Goal: Navigation & Orientation: Go to known website

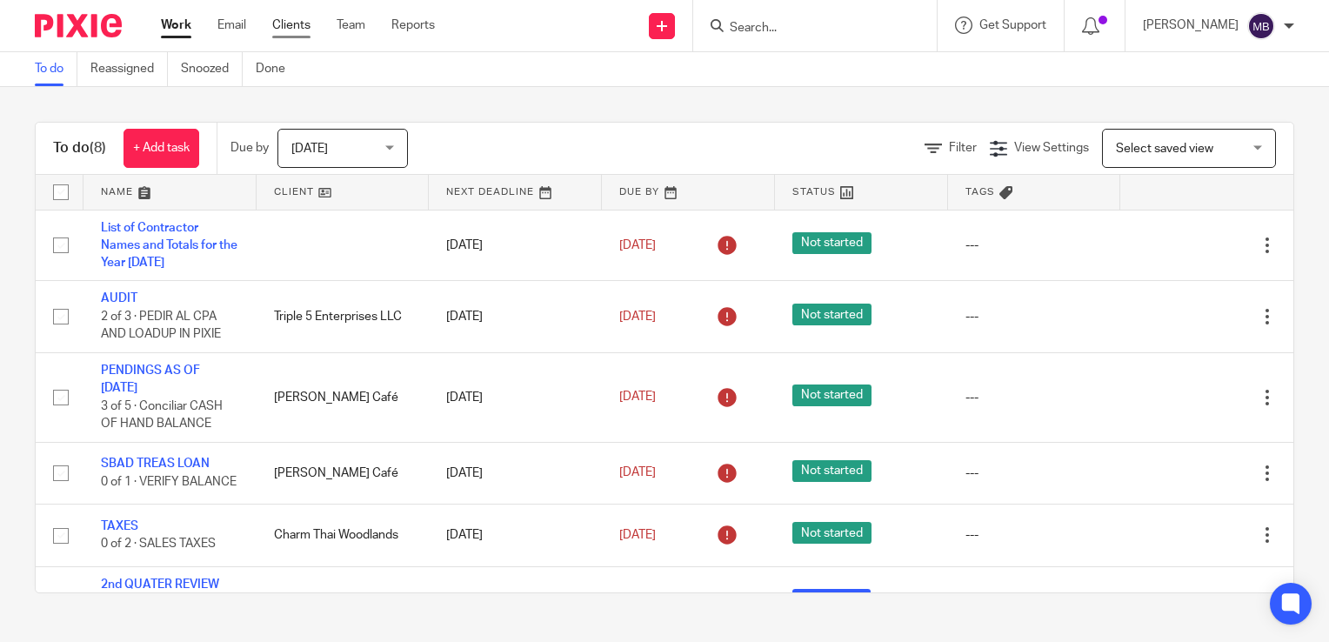
click at [284, 19] on link "Clients" at bounding box center [291, 25] width 38 height 17
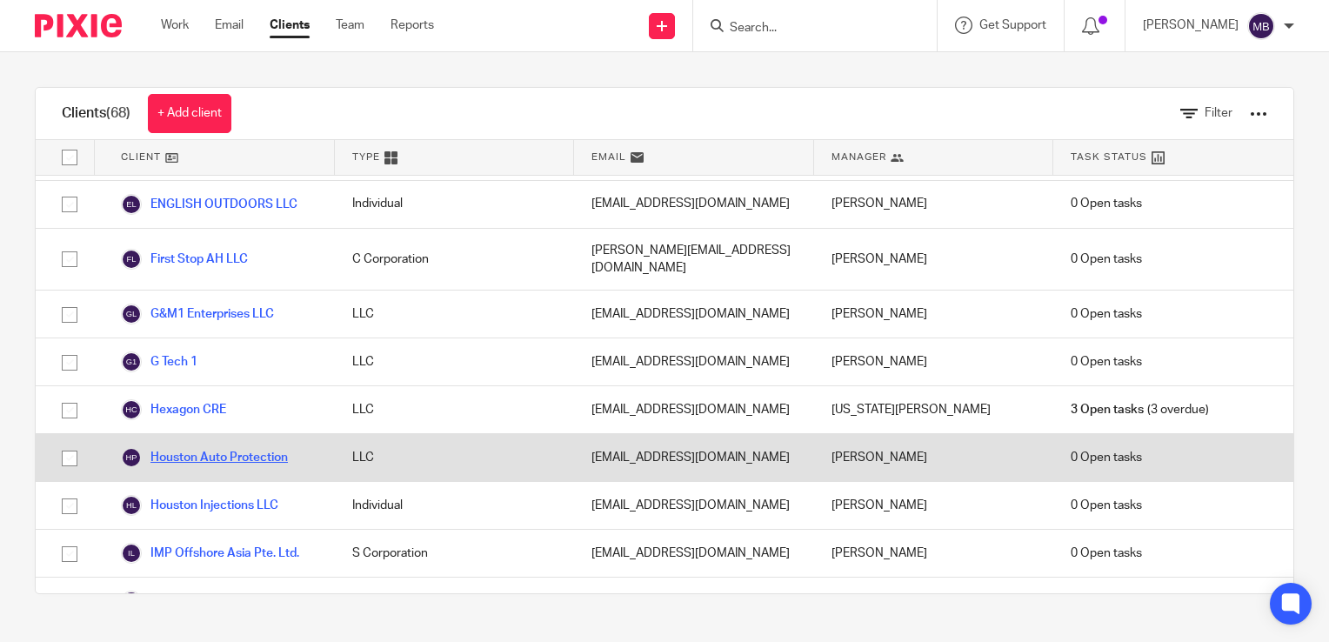
scroll to position [1391, 0]
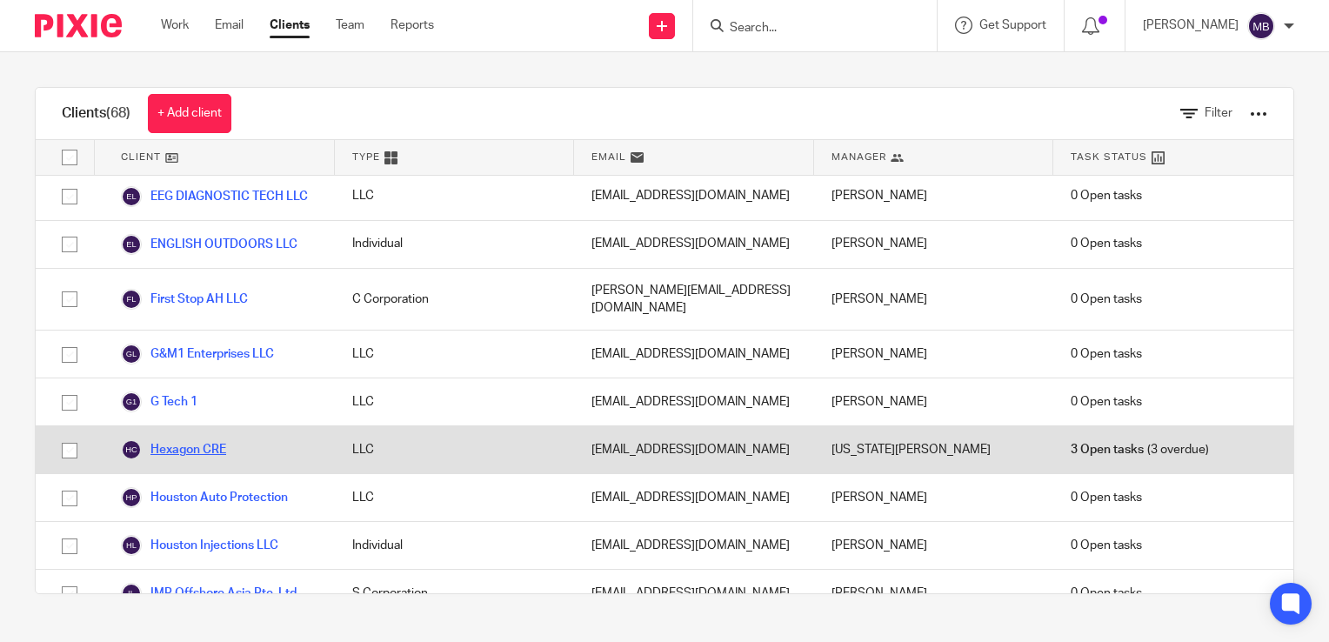
click at [180, 439] on link "Hexagon CRE" at bounding box center [173, 449] width 105 height 21
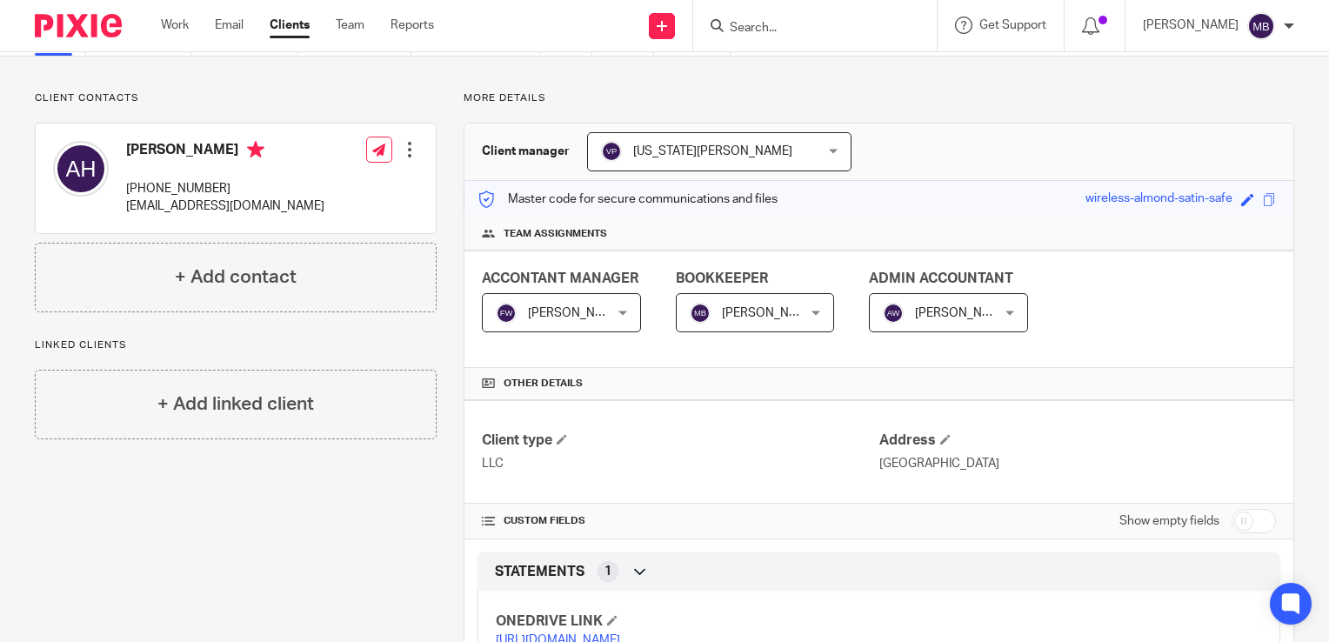
scroll to position [226, 0]
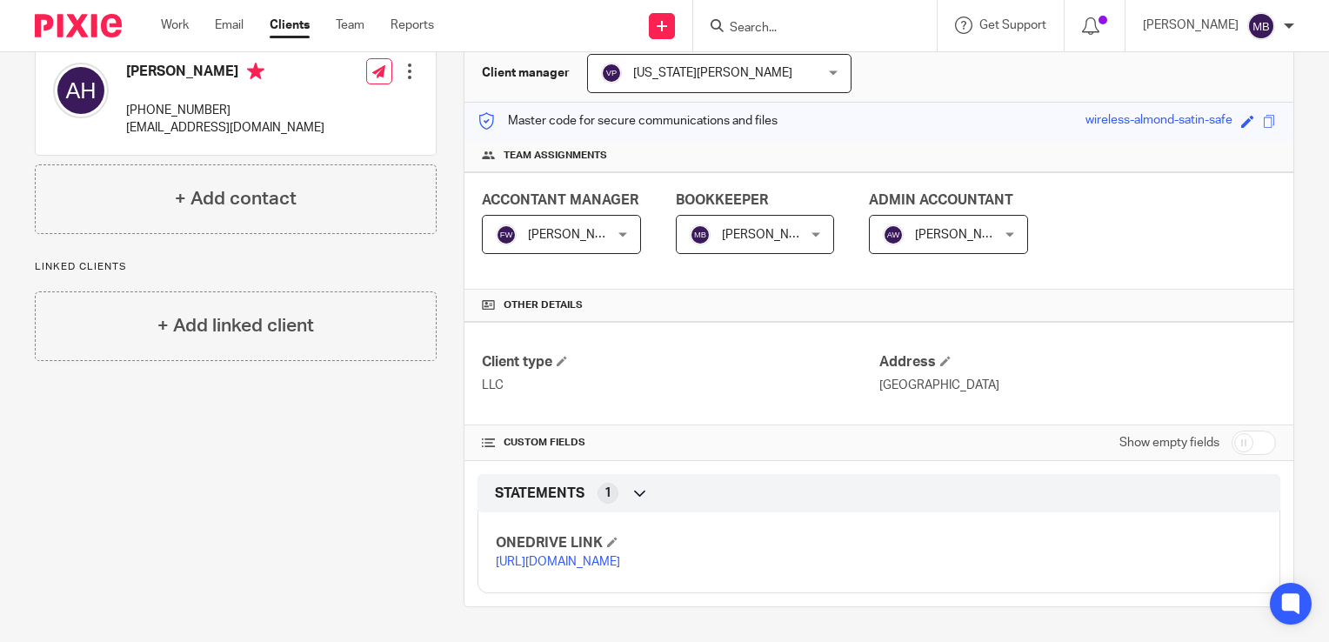
click at [557, 556] on link "[URL][DOMAIN_NAME]" at bounding box center [558, 562] width 124 height 12
